Goal: Task Accomplishment & Management: Use online tool/utility

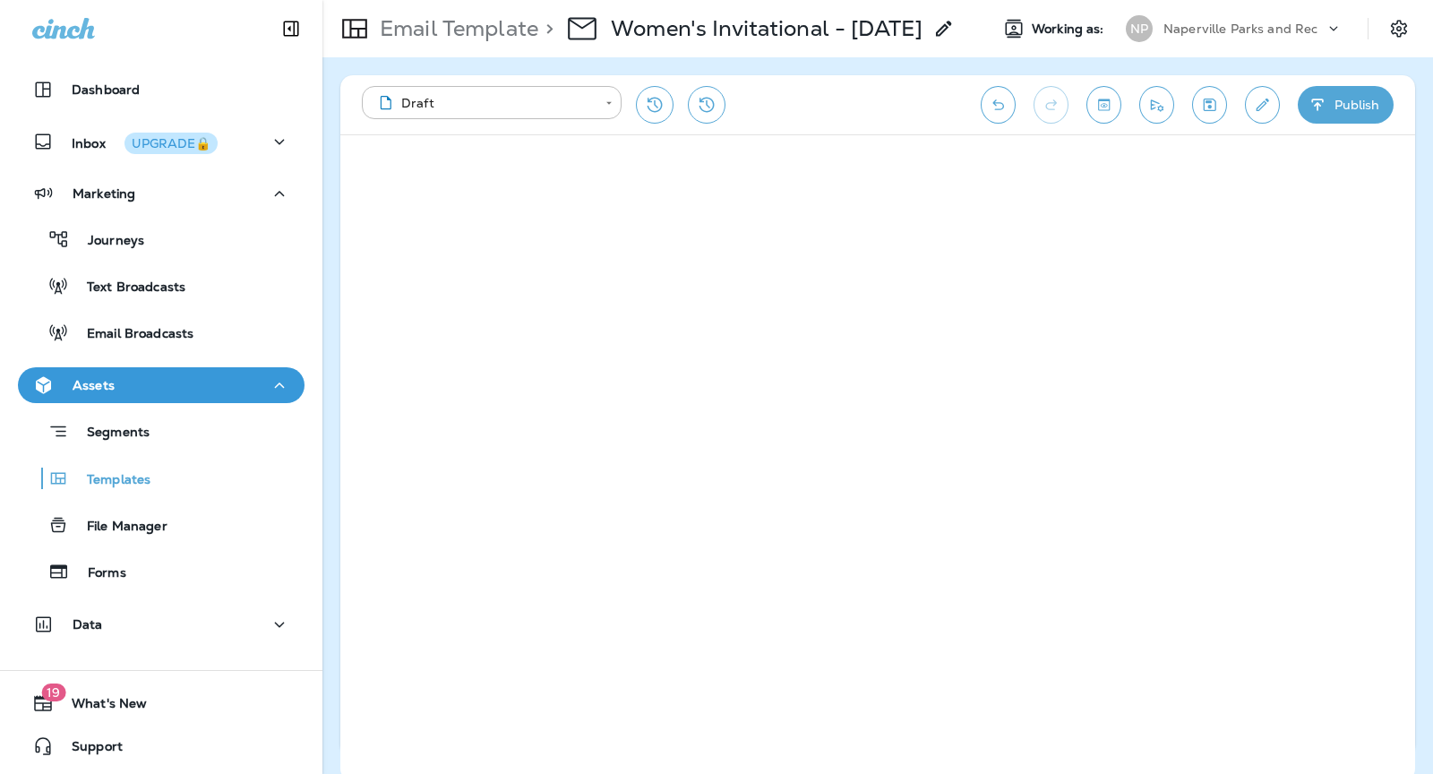
click at [1280, 21] on p "Naperville Parks and Rec" at bounding box center [1241, 28] width 154 height 14
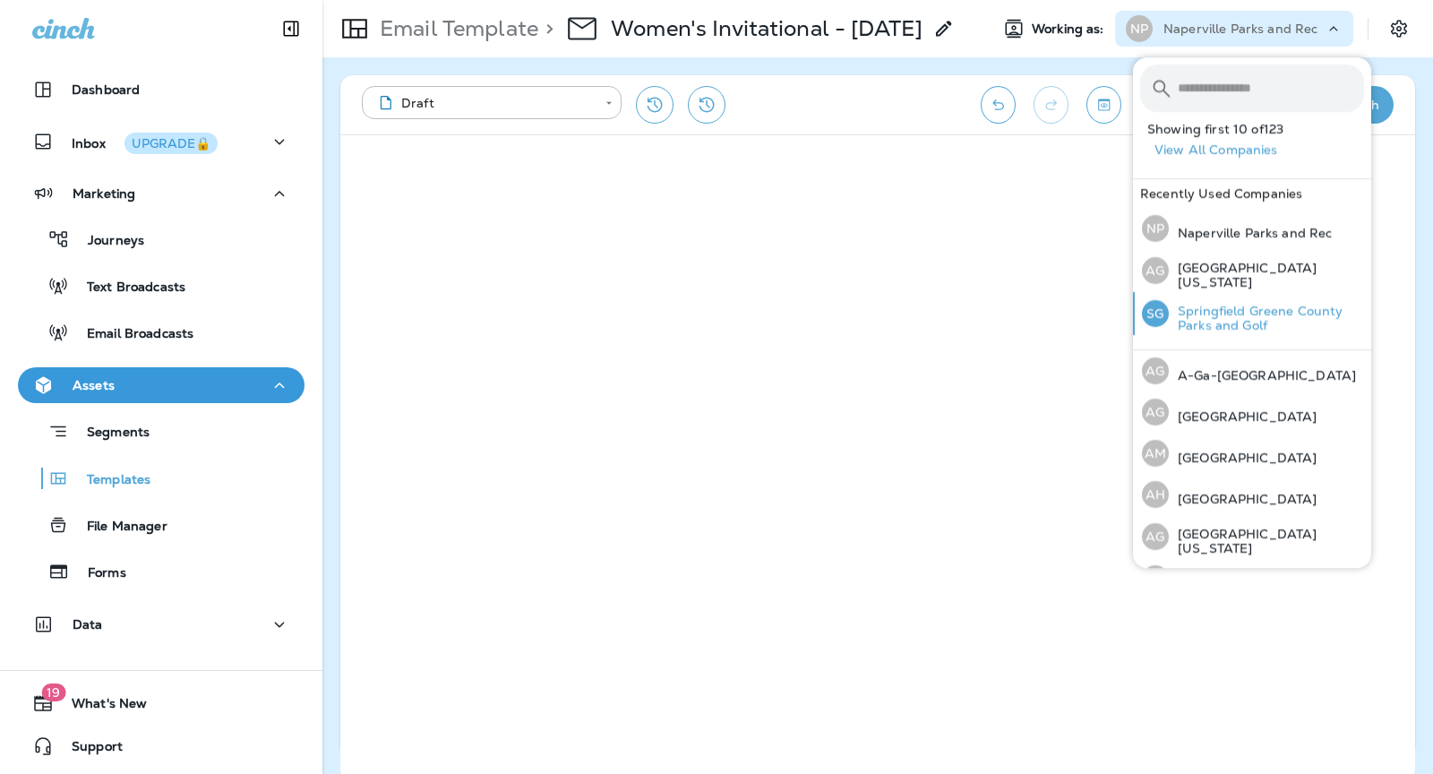
click at [1237, 305] on p "Springfield Greene County Parks and Golf" at bounding box center [1266, 318] width 195 height 29
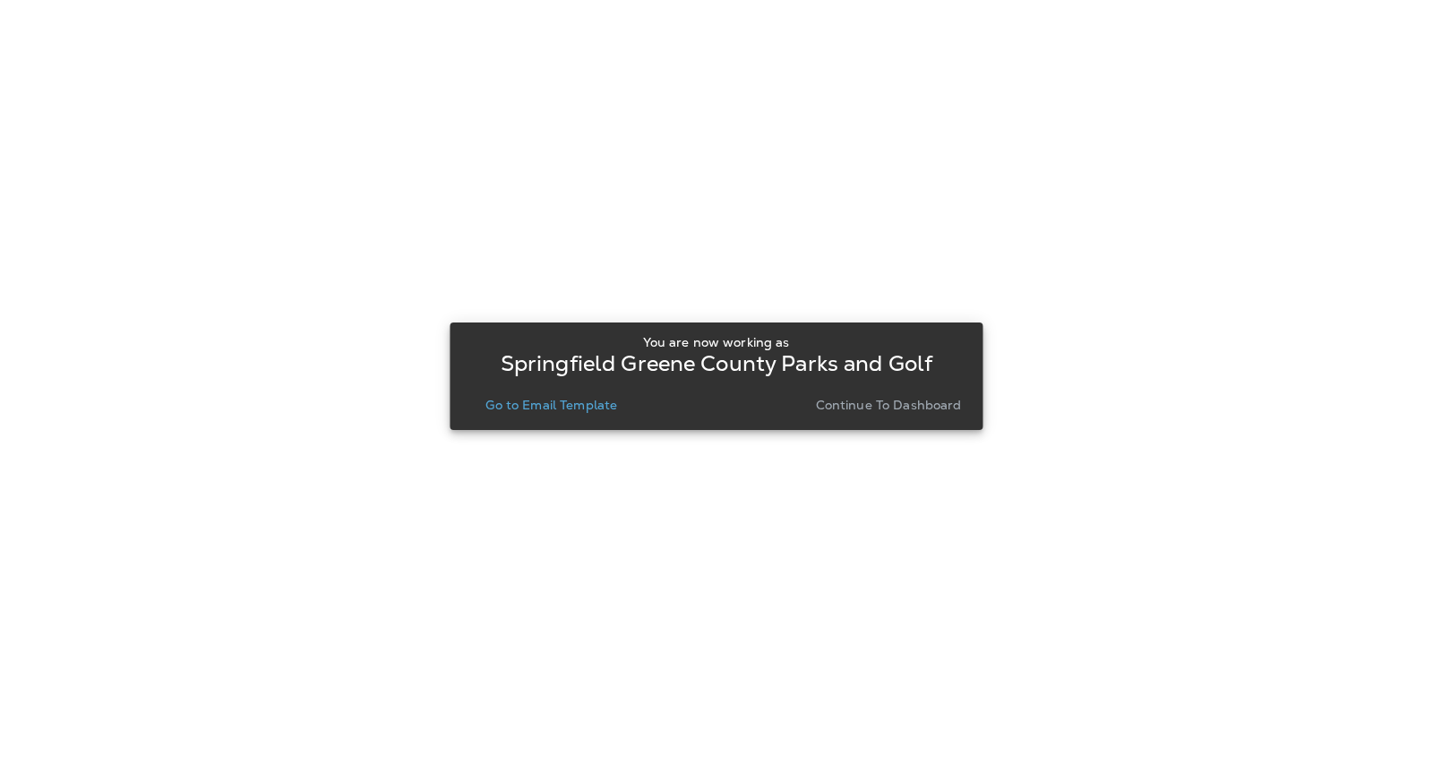
click at [922, 412] on p "Continue to Dashboard" at bounding box center [889, 405] width 146 height 14
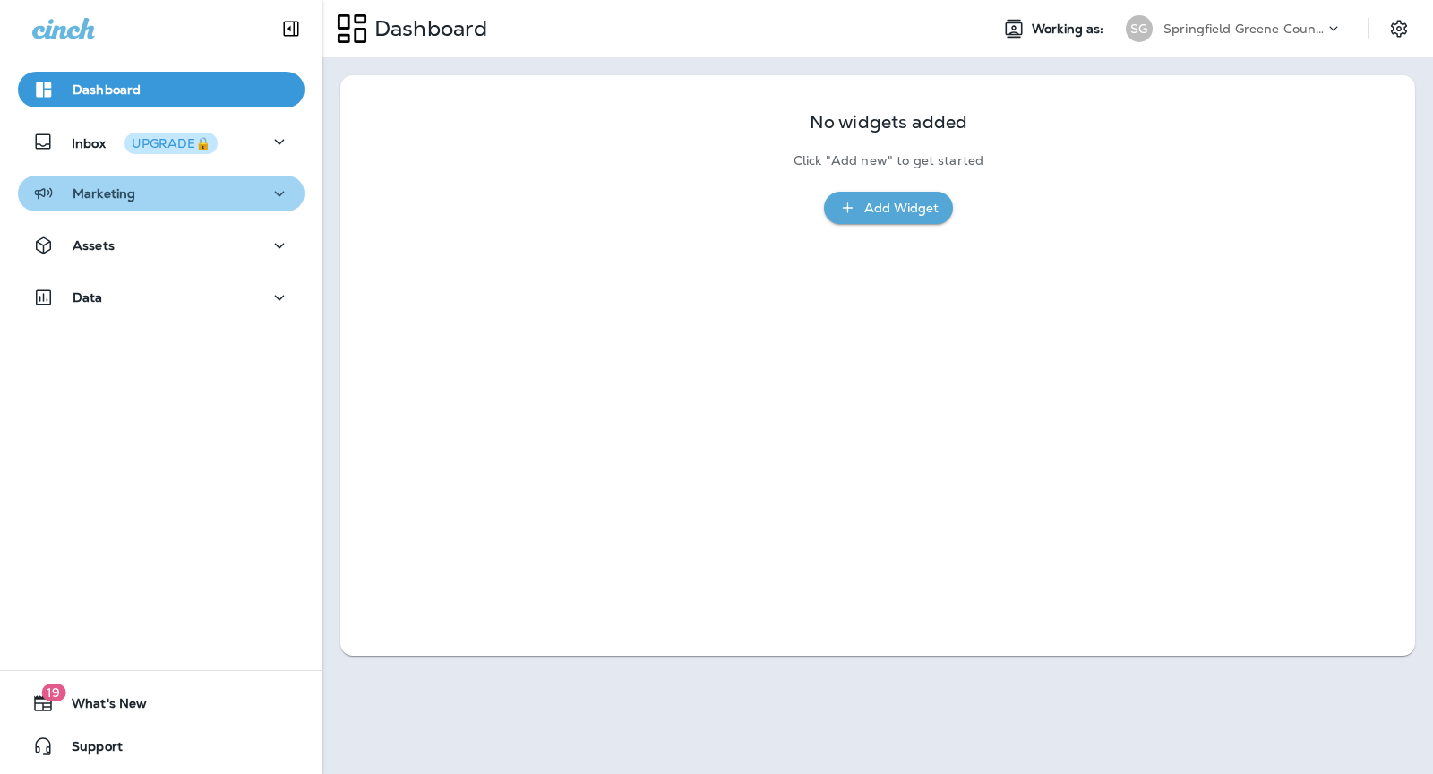
click at [146, 193] on div "Marketing" at bounding box center [161, 194] width 258 height 22
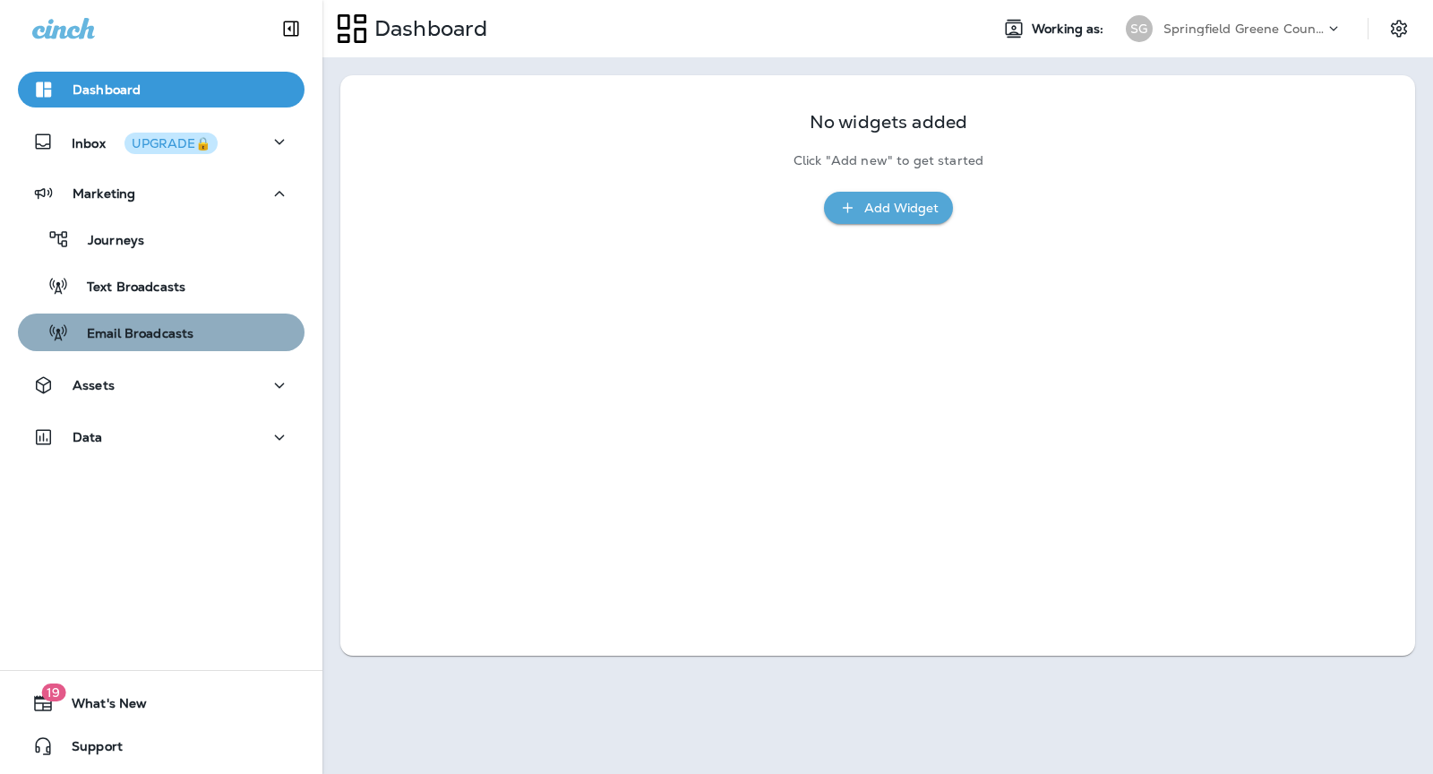
click at [141, 347] on button "Email Broadcasts" at bounding box center [161, 333] width 287 height 38
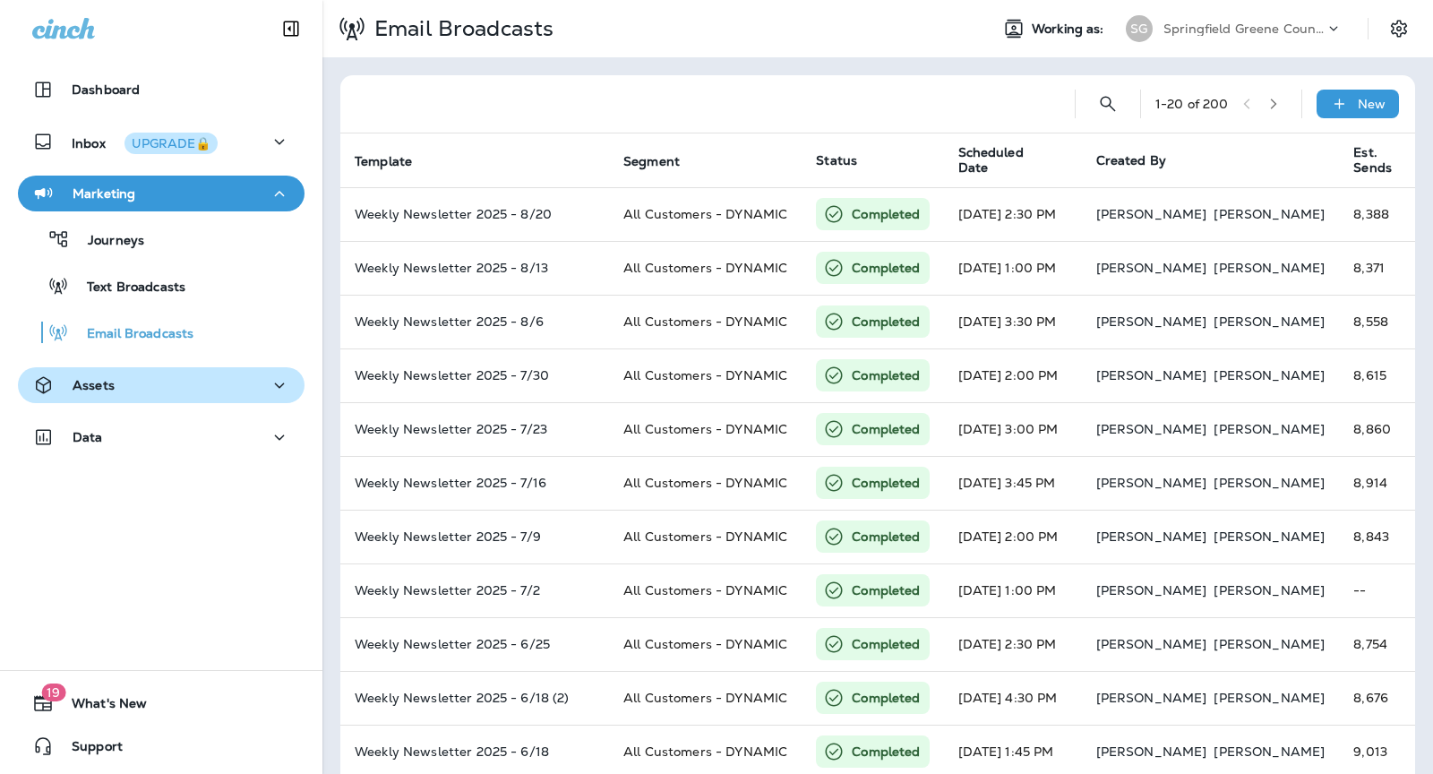
click at [149, 383] on div "Assets" at bounding box center [161, 385] width 258 height 22
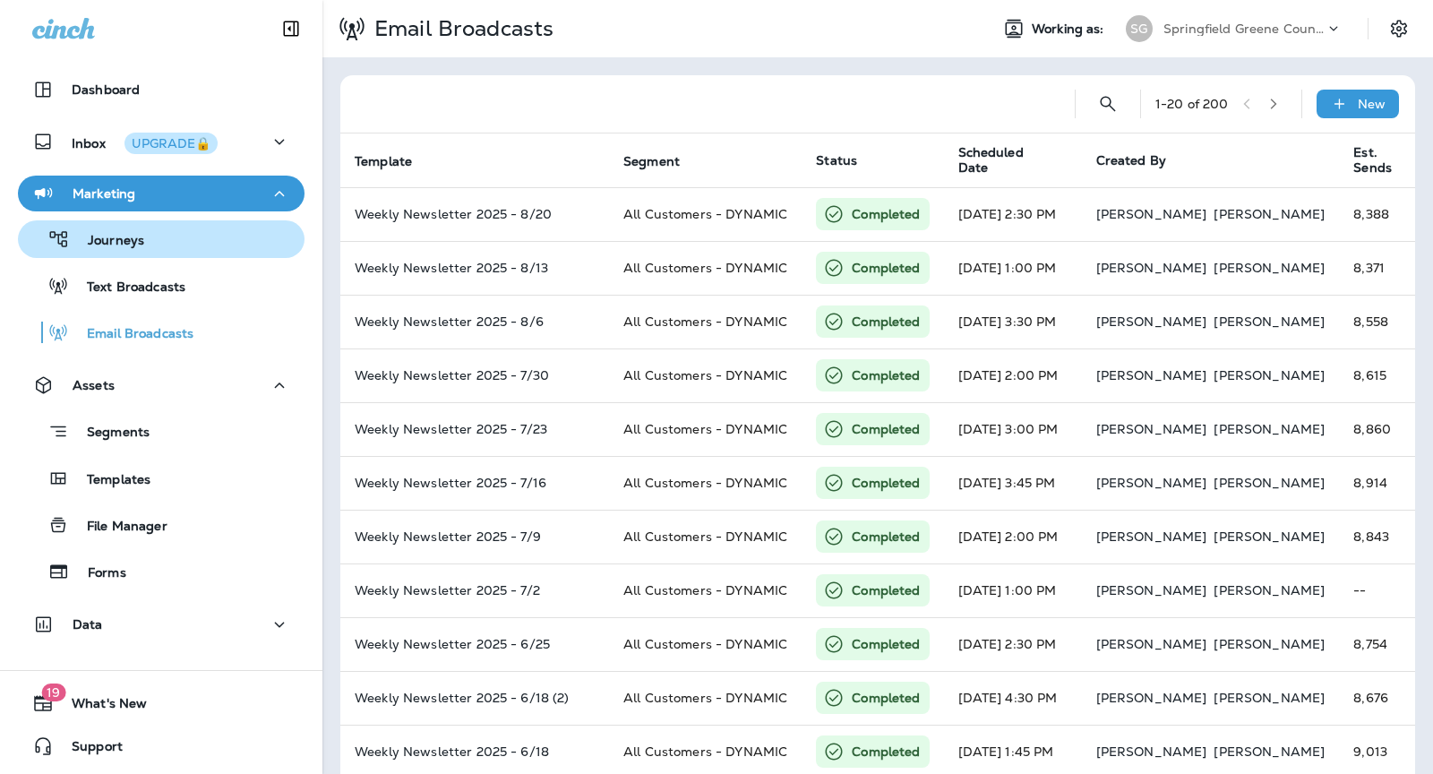
click at [143, 242] on div "Journeys" at bounding box center [161, 239] width 272 height 27
